Goal: Task Accomplishment & Management: Use online tool/utility

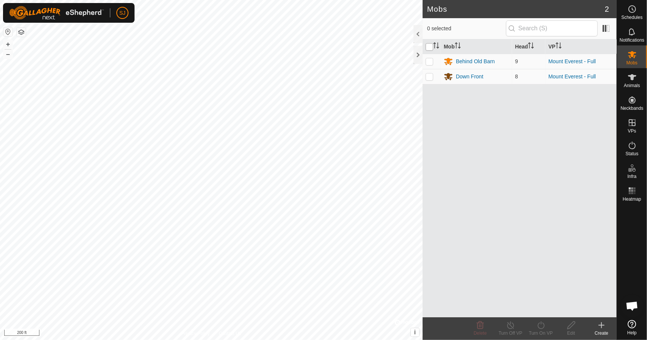
click at [429, 46] on input "checkbox" at bounding box center [429, 47] width 8 height 8
checkbox input "true"
click at [507, 331] on div "Turn Off VP" at bounding box center [510, 333] width 30 height 7
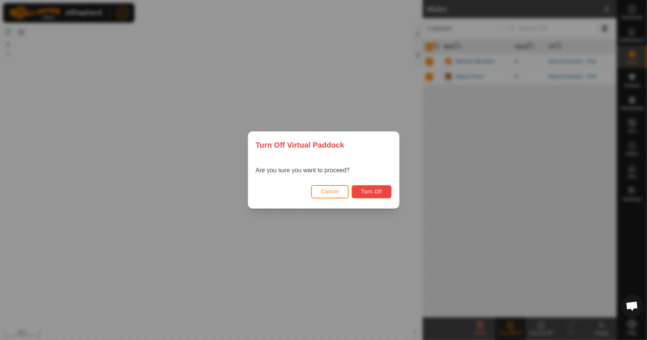
drag, startPoint x: 370, startPoint y: 187, endPoint x: 367, endPoint y: 192, distance: 5.1
click at [367, 192] on button "Turn Off" at bounding box center [372, 191] width 40 height 13
